Goal: Task Accomplishment & Management: Manage account settings

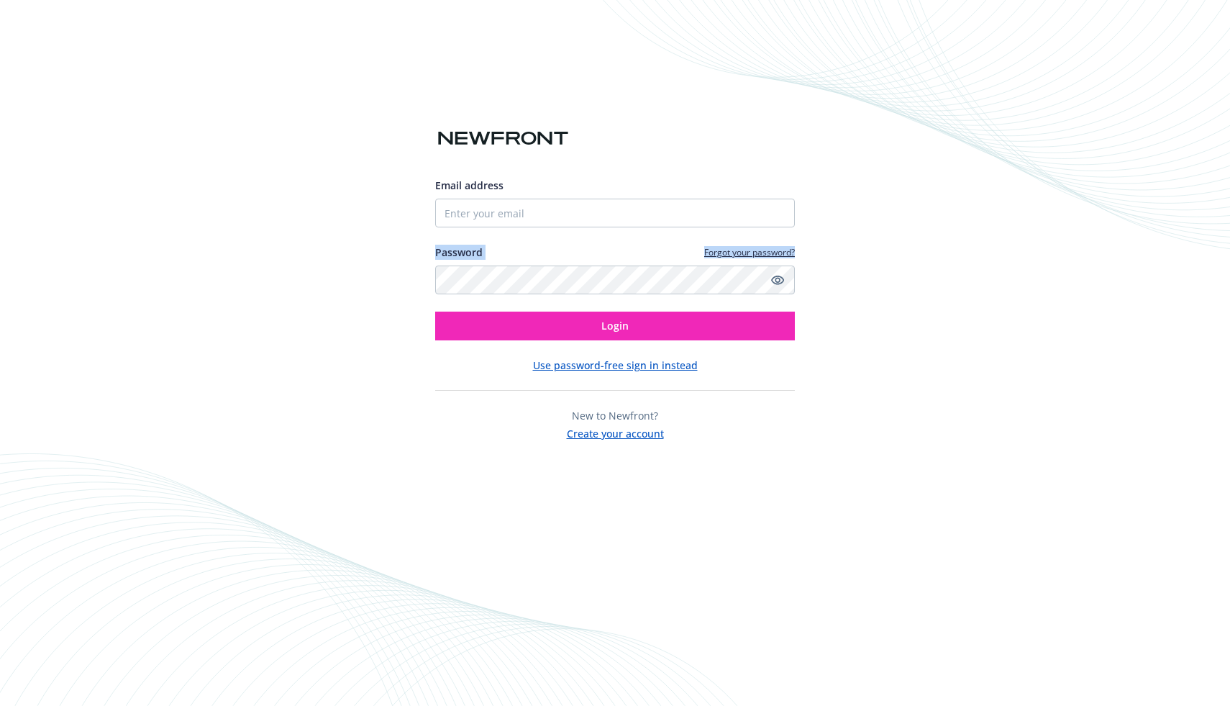
drag, startPoint x: 348, startPoint y: 250, endPoint x: 360, endPoint y: 275, distance: 27.7
click at [360, 275] on div "Email address Password Forgot your password? Login Use password-free sign in in…" at bounding box center [615, 353] width 1230 height 706
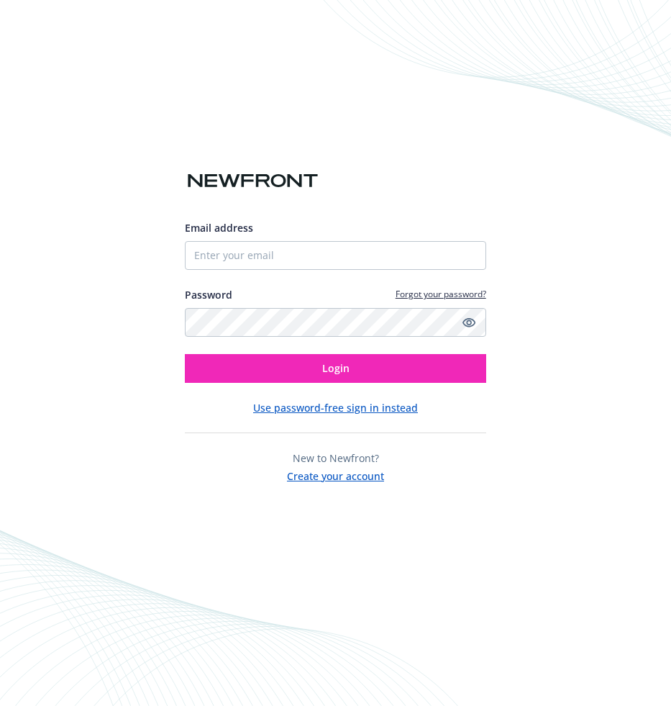
click at [579, 472] on div "Email address Password Forgot your password? Login Use password-free sign in in…" at bounding box center [335, 353] width 671 height 706
